Goal: Task Accomplishment & Management: Manage account settings

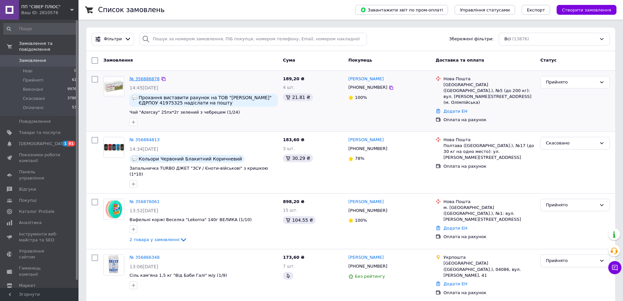
click at [144, 76] on link "№ 356886878" at bounding box center [145, 78] width 30 height 5
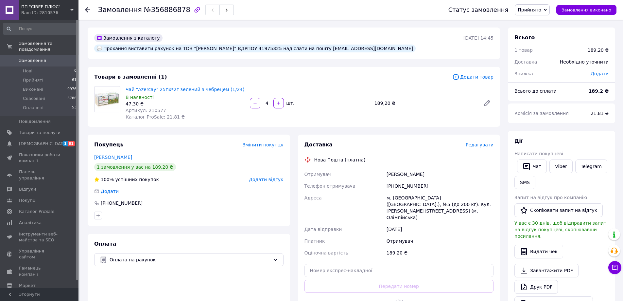
click at [482, 142] on span "Редагувати" at bounding box center [480, 144] width 28 height 5
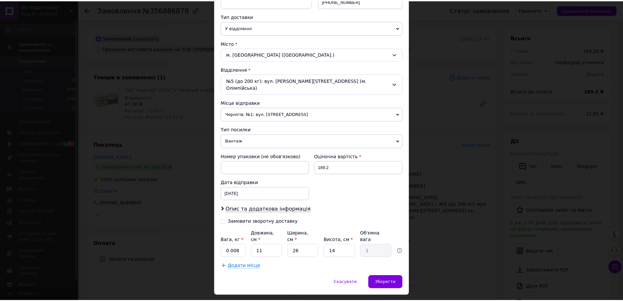
scroll to position [146, 0]
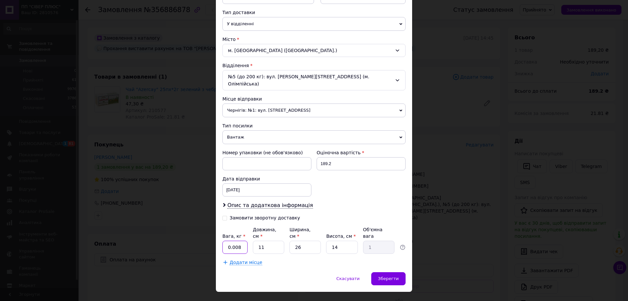
click at [242, 240] on input "0.008" at bounding box center [234, 246] width 25 height 13
type input "0.515"
click at [268, 240] on input "11" at bounding box center [268, 246] width 31 height 13
type input "1"
type input "0.1"
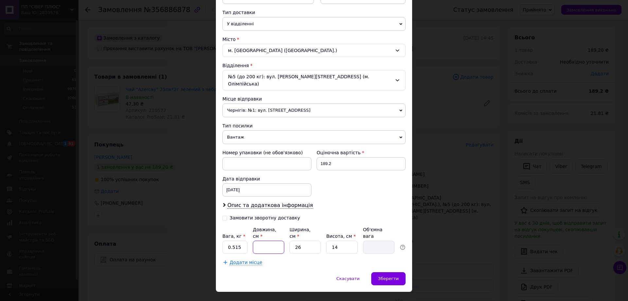
type input "3"
type input "0.27"
type input "30"
type input "2.73"
type input "30"
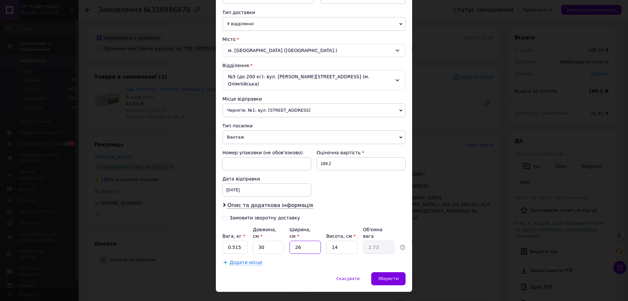
click at [303, 240] on input "26" at bounding box center [304, 246] width 31 height 13
type input "2"
type input "0.21"
type input "20"
type input "2.1"
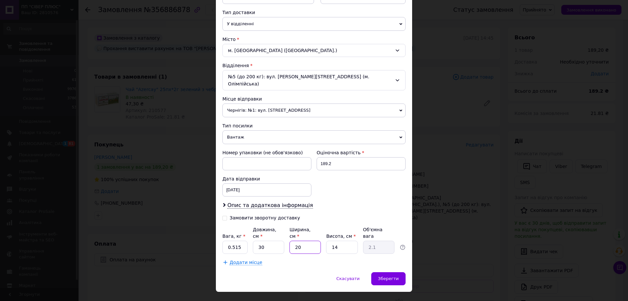
type input "20"
click at [340, 240] on input "14" at bounding box center [341, 246] width 31 height 13
type input "1"
type input "0.15"
type input "12"
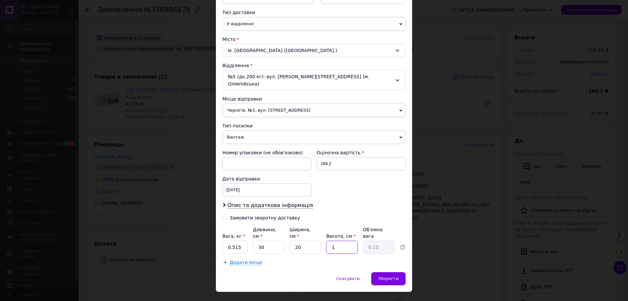
type input "1.8"
type input "12"
click at [394, 276] on span "Зберегти" at bounding box center [388, 278] width 21 height 5
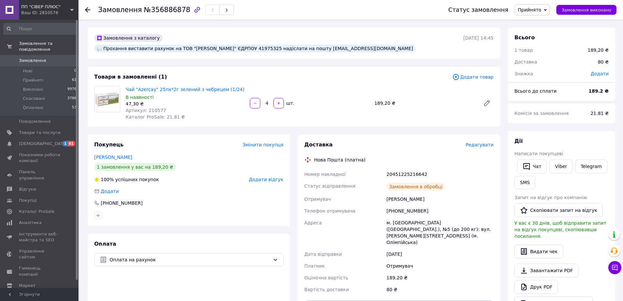
click at [386, 300] on button "Роздрукувати ЕН" at bounding box center [398, 306] width 189 height 13
click at [88, 10] on use at bounding box center [87, 9] width 5 height 5
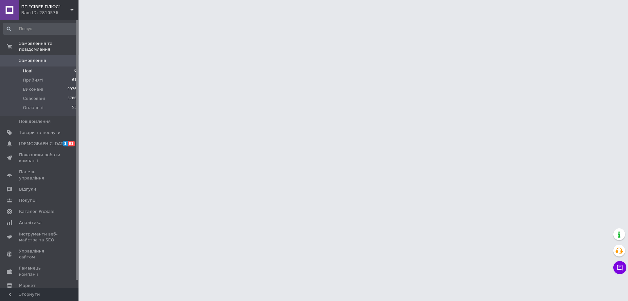
click at [27, 68] on span "Нові" at bounding box center [27, 71] width 9 height 6
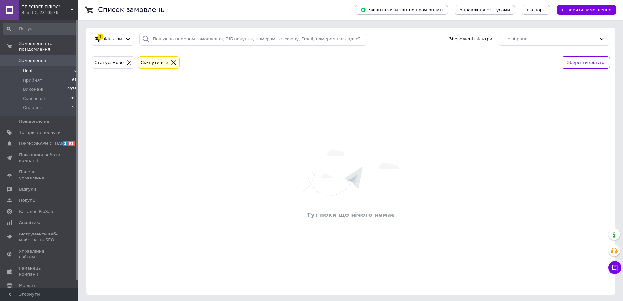
drag, startPoint x: 43, startPoint y: 62, endPoint x: 72, endPoint y: 62, distance: 29.1
click at [45, 66] on li "Нові 0" at bounding box center [40, 70] width 80 height 9
